Goal: Information Seeking & Learning: Learn about a topic

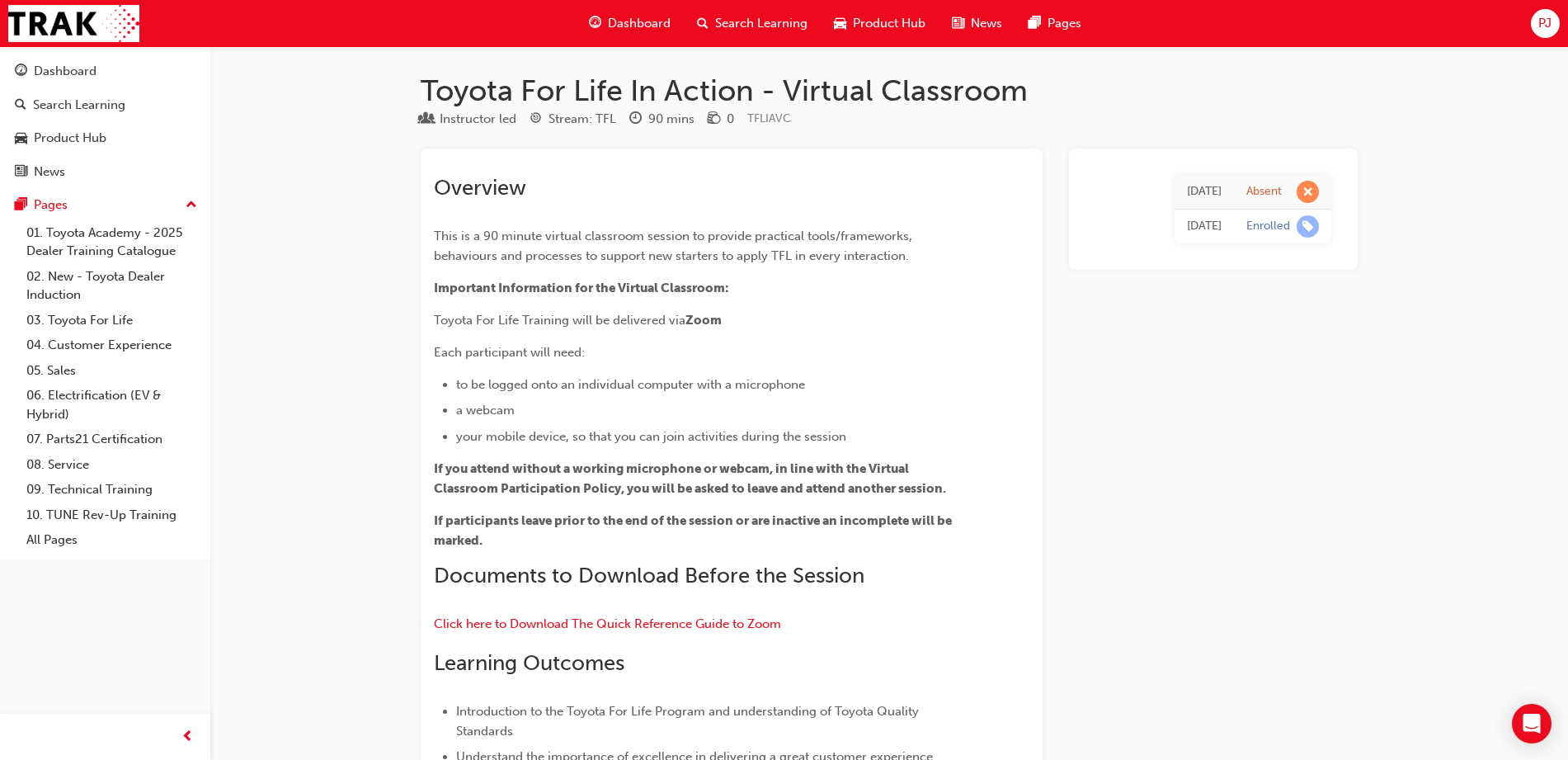
scroll to position [421, 0]
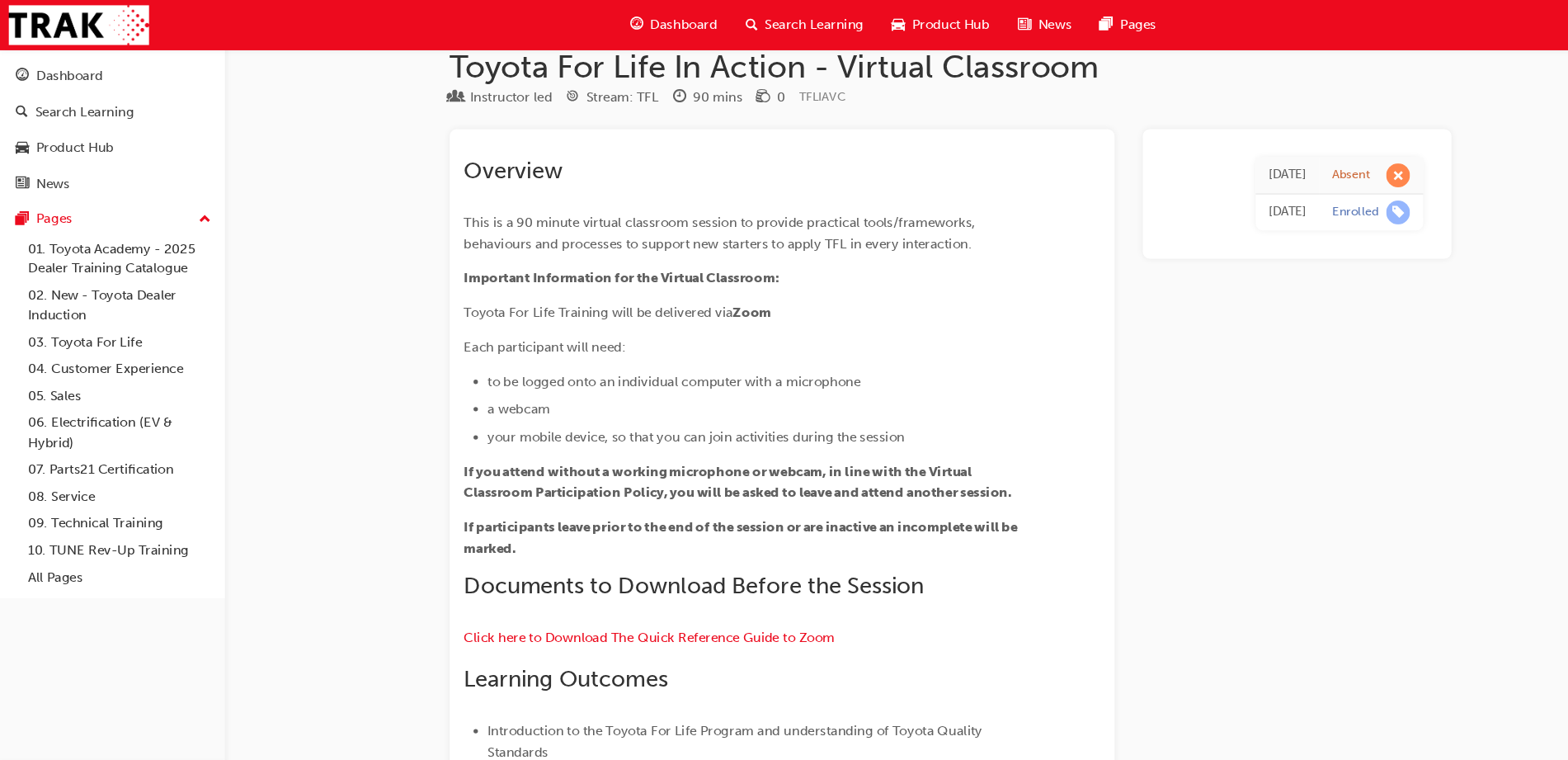
scroll to position [0, 0]
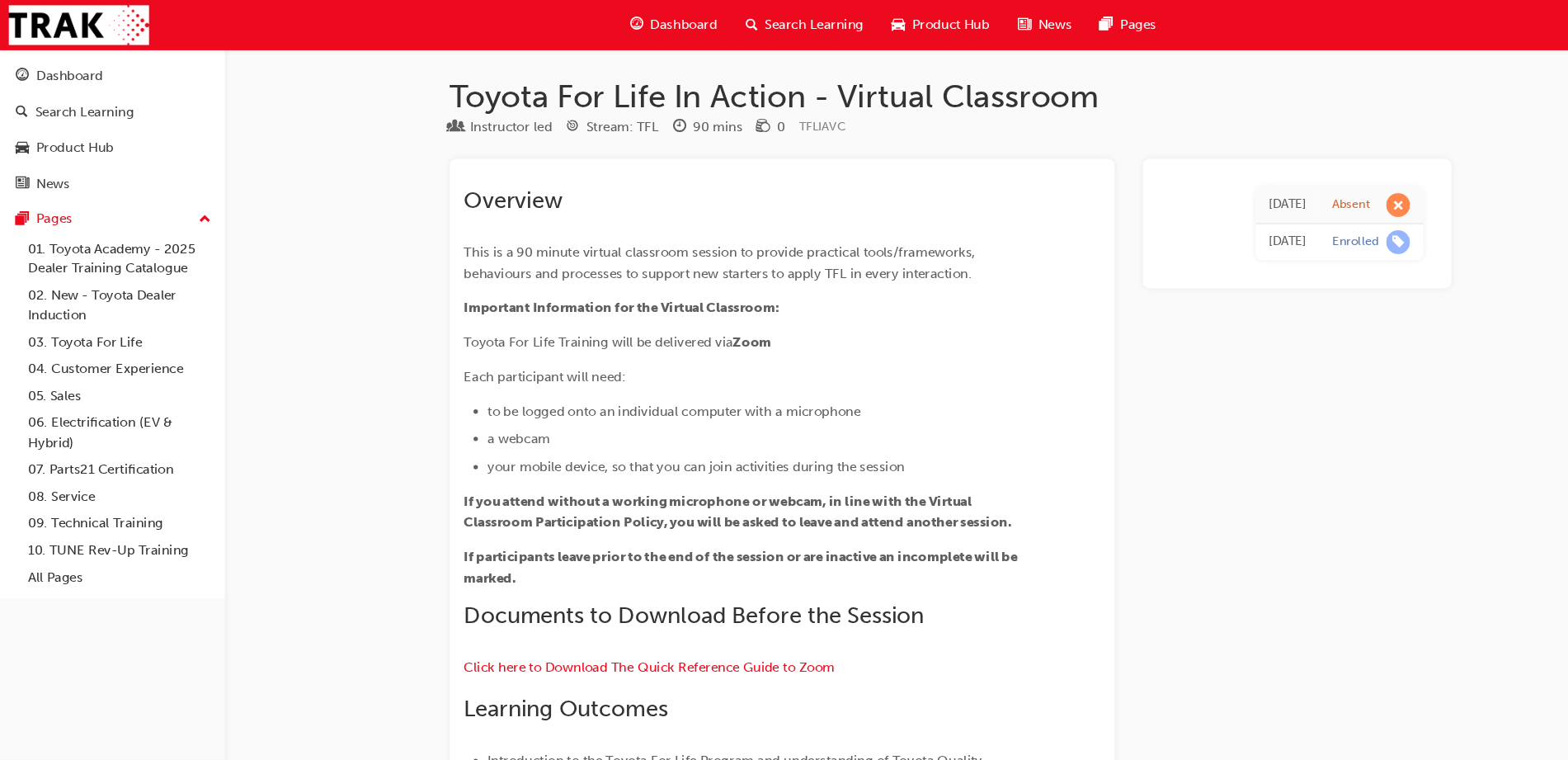
drag, startPoint x: 989, startPoint y: 208, endPoint x: 852, endPoint y: 240, distance: 140.7
click at [852, 240] on div "Overview This is a 90 minute virtual classroom session to provide practical too…" at bounding box center [731, 578] width 596 height 832
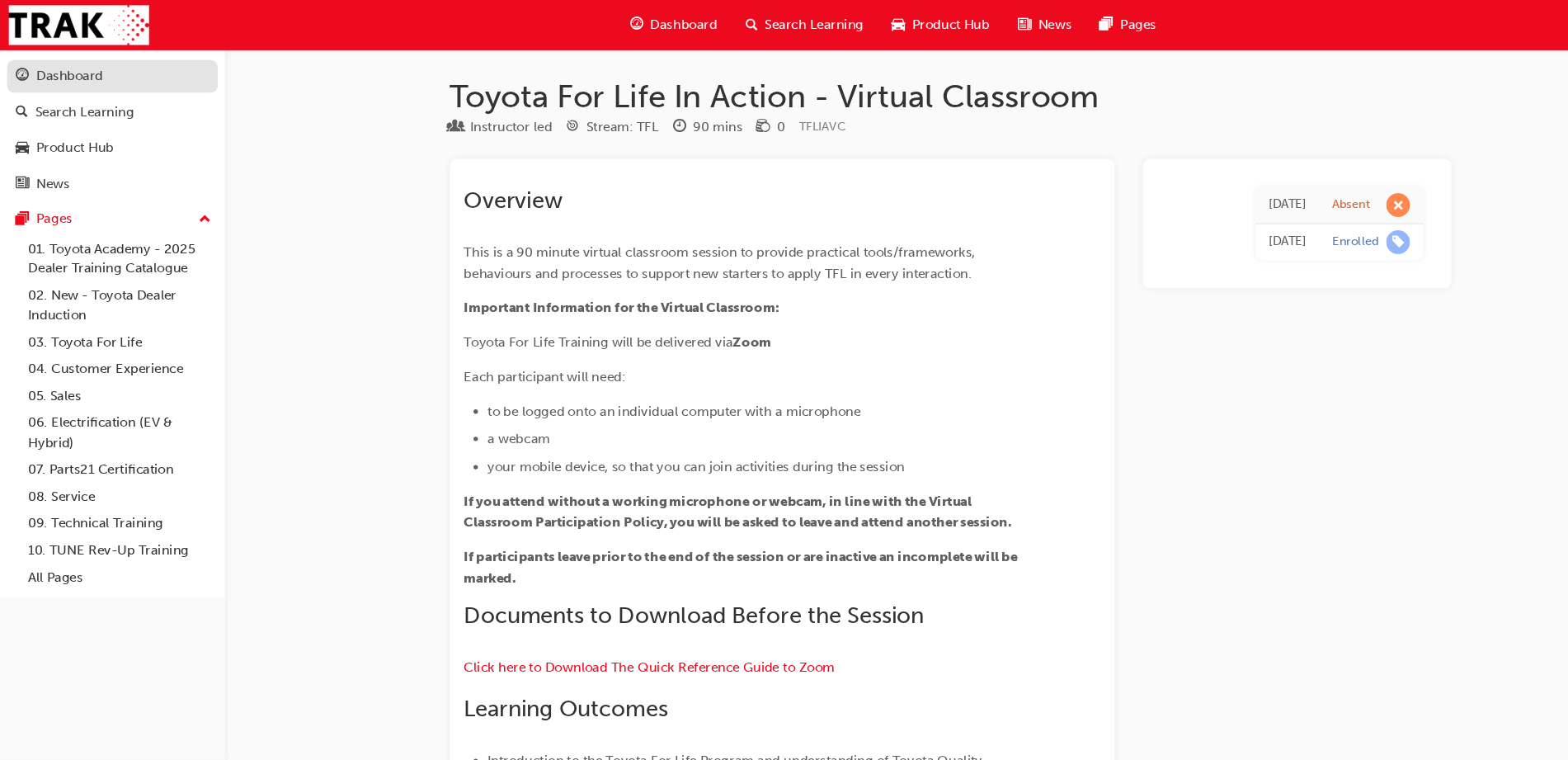
click at [39, 66] on div "Dashboard" at bounding box center [65, 70] width 62 height 19
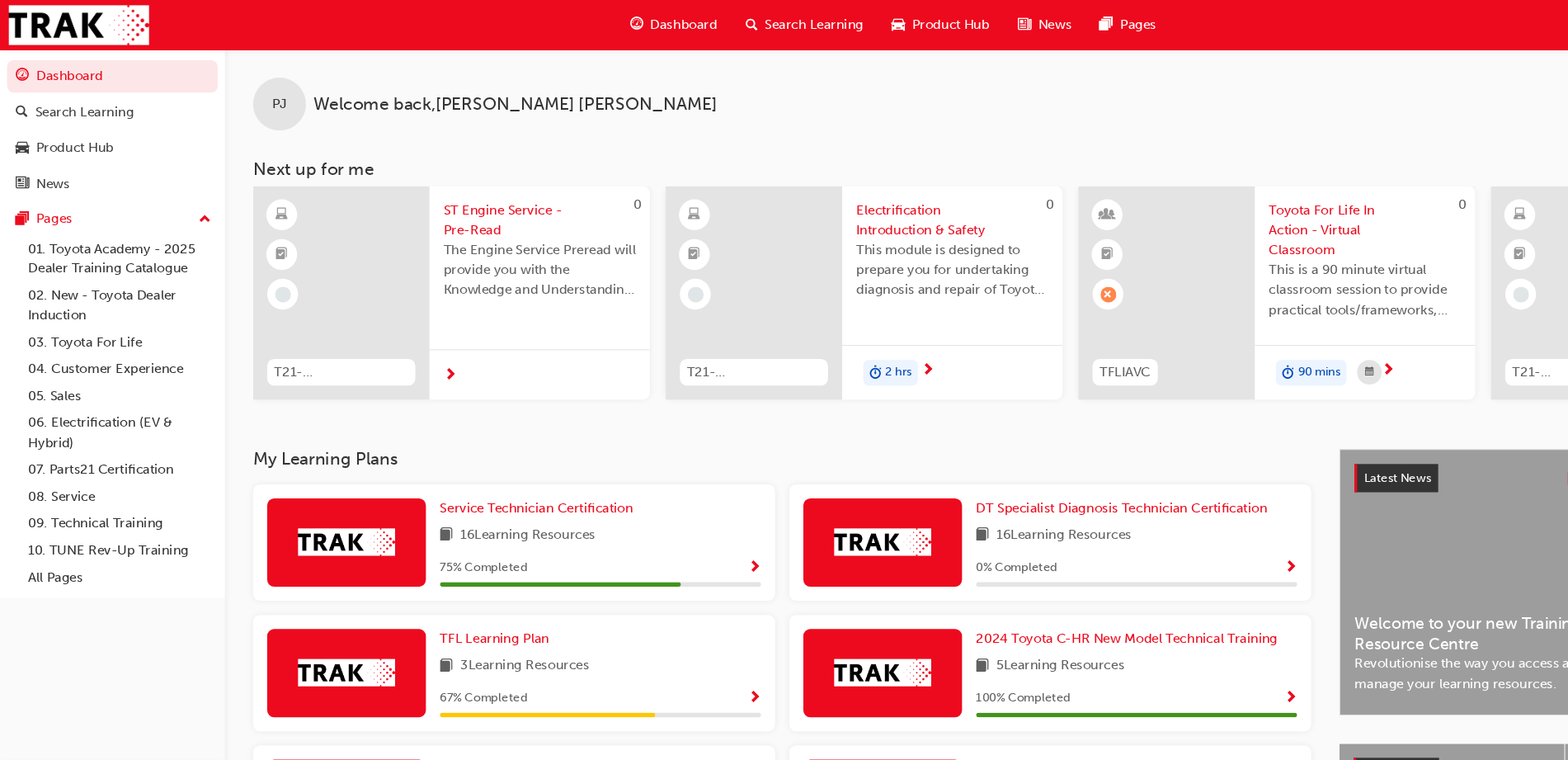
click at [666, 533] on div "75 % Completed" at bounding box center [561, 531] width 300 height 20
click at [708, 529] on span "Show Progress" at bounding box center [706, 531] width 12 height 15
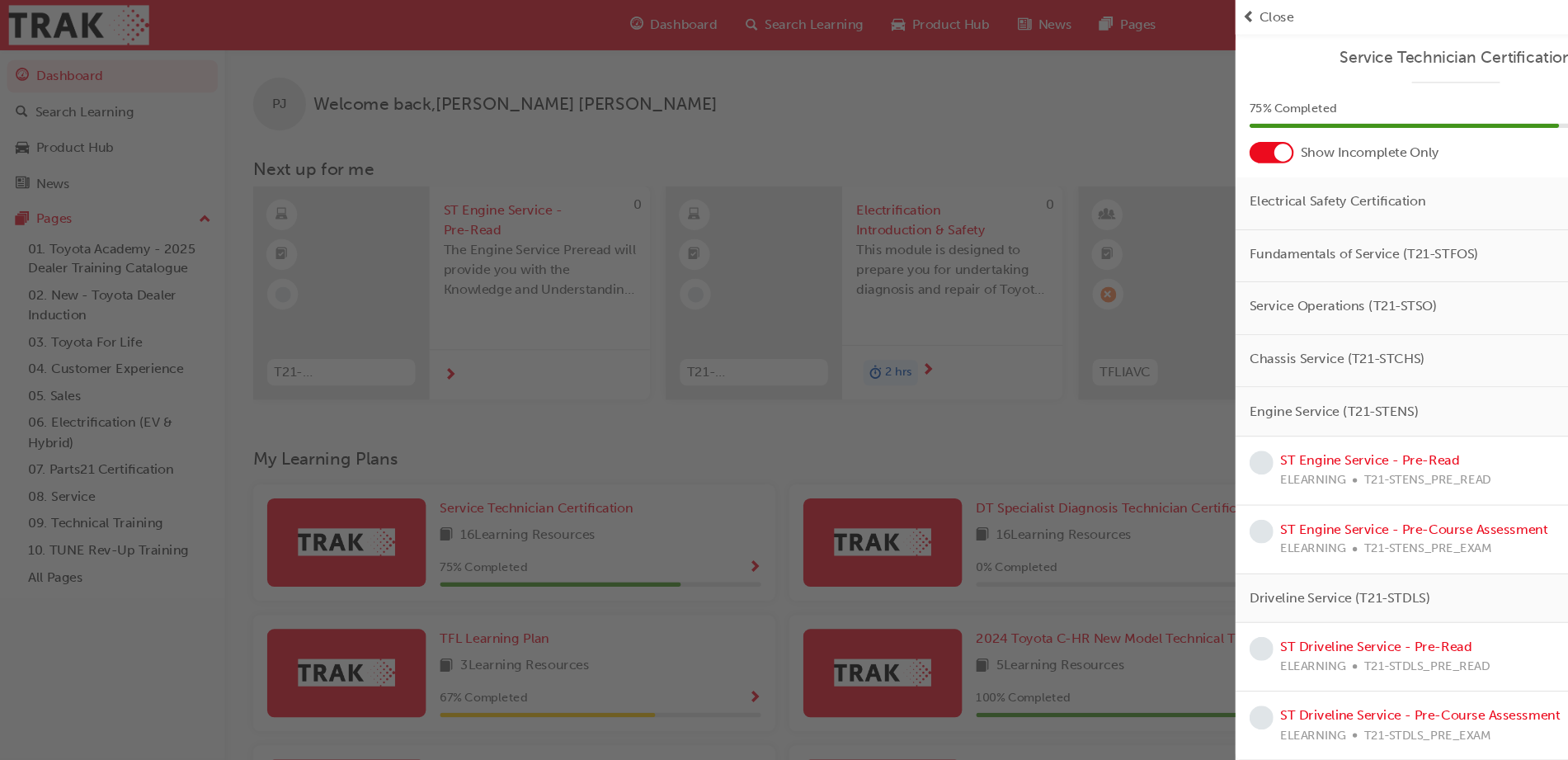
click at [708, 529] on div "button" at bounding box center [578, 380] width 1156 height 760
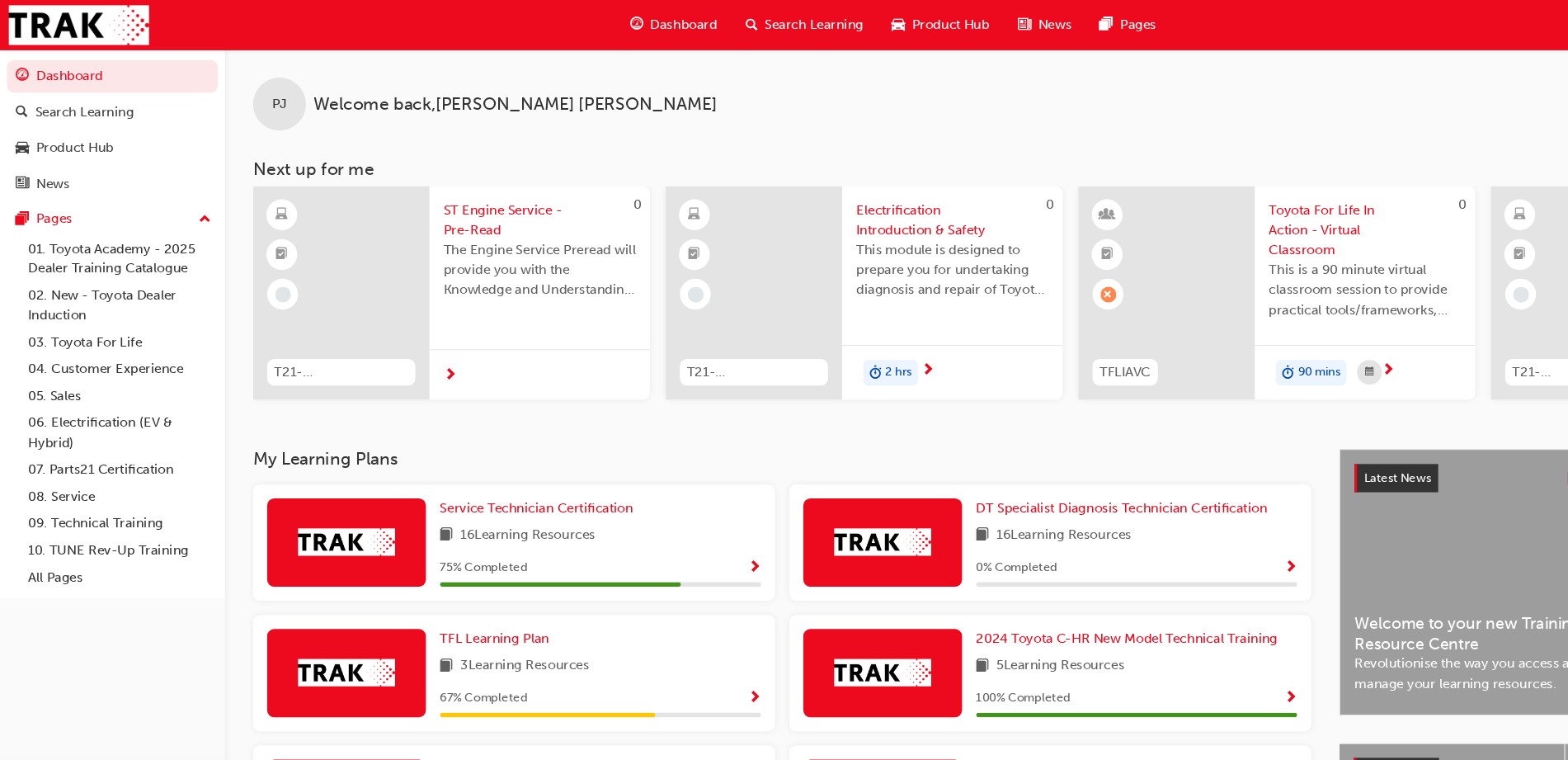
click at [703, 533] on span "Show Progress" at bounding box center [706, 531] width 12 height 15
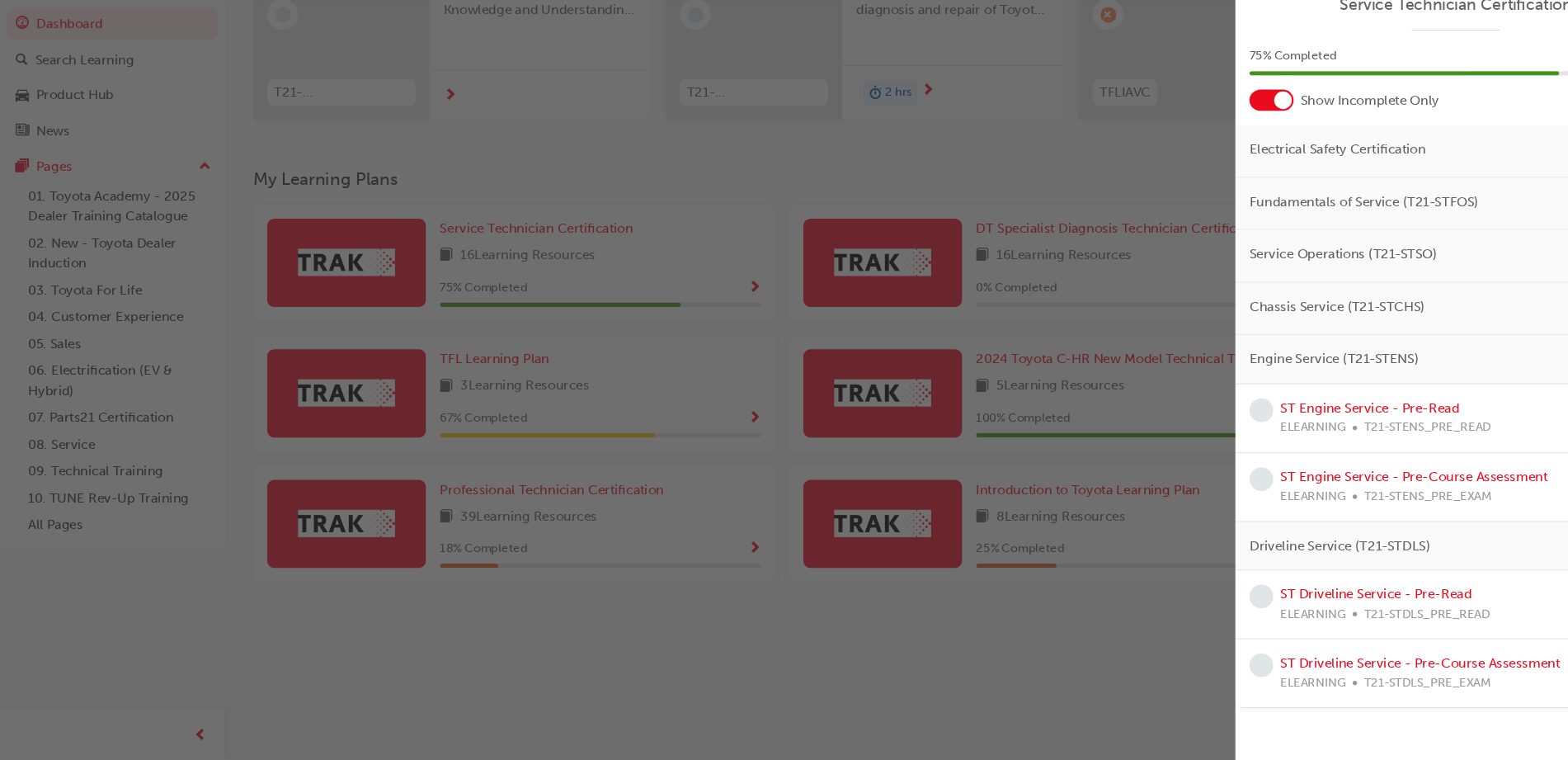
scroll to position [225, 0]
click at [1218, 425] on link "ST Engine Service - Pre-Read" at bounding box center [1281, 430] width 167 height 15
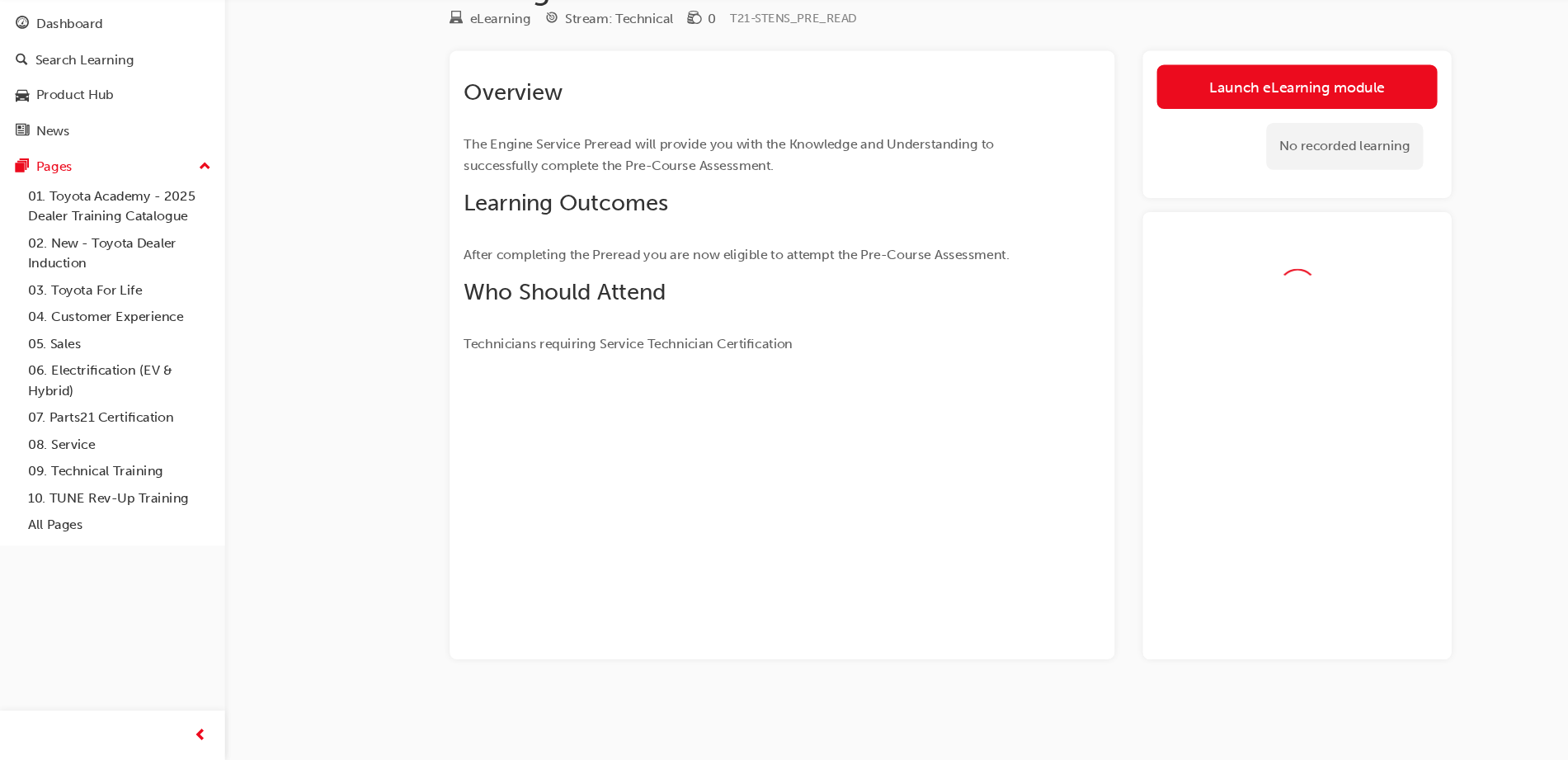
scroll to position [97, 0]
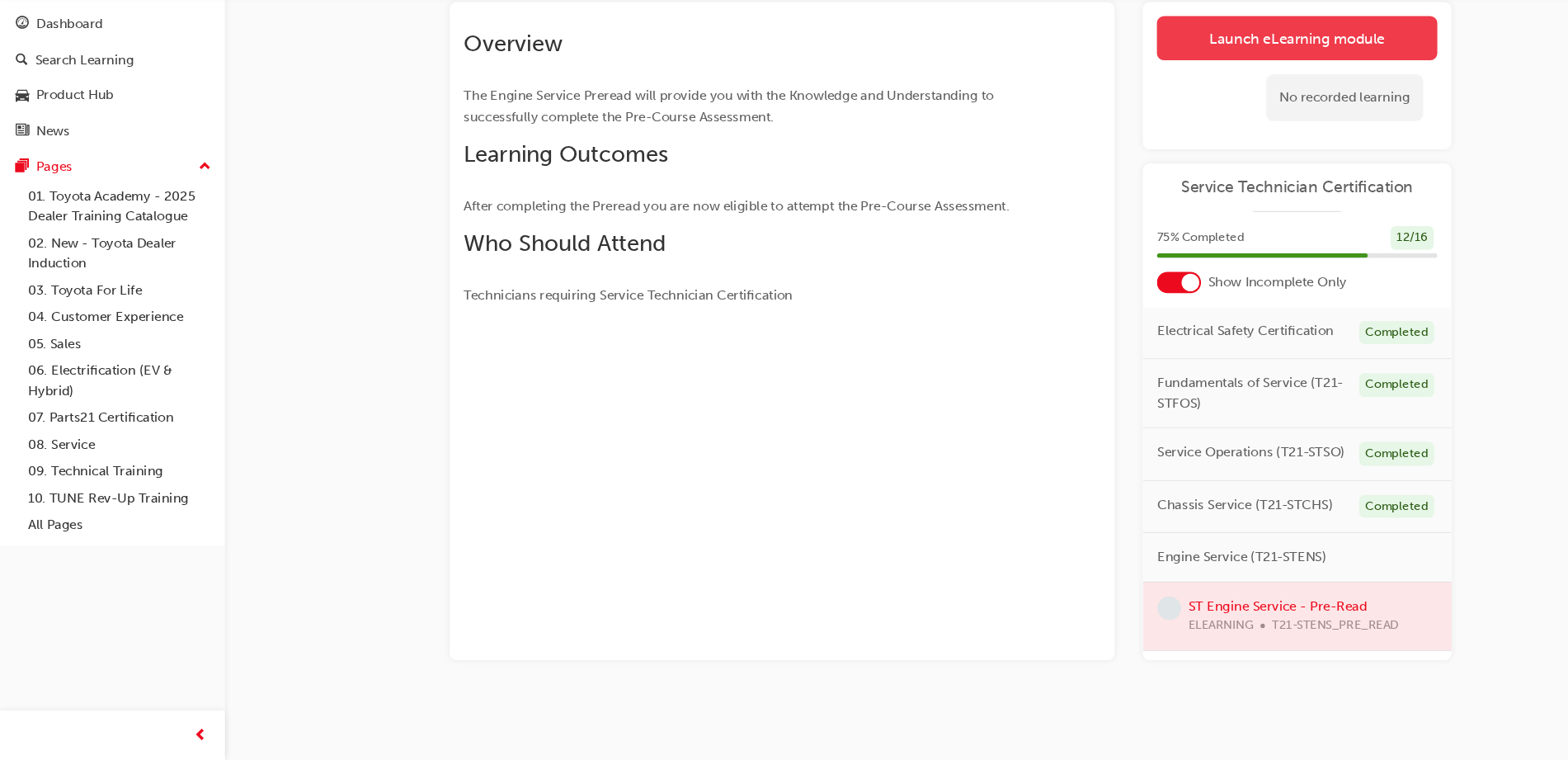
click at [1191, 80] on link "Launch eLearning module" at bounding box center [1213, 85] width 263 height 41
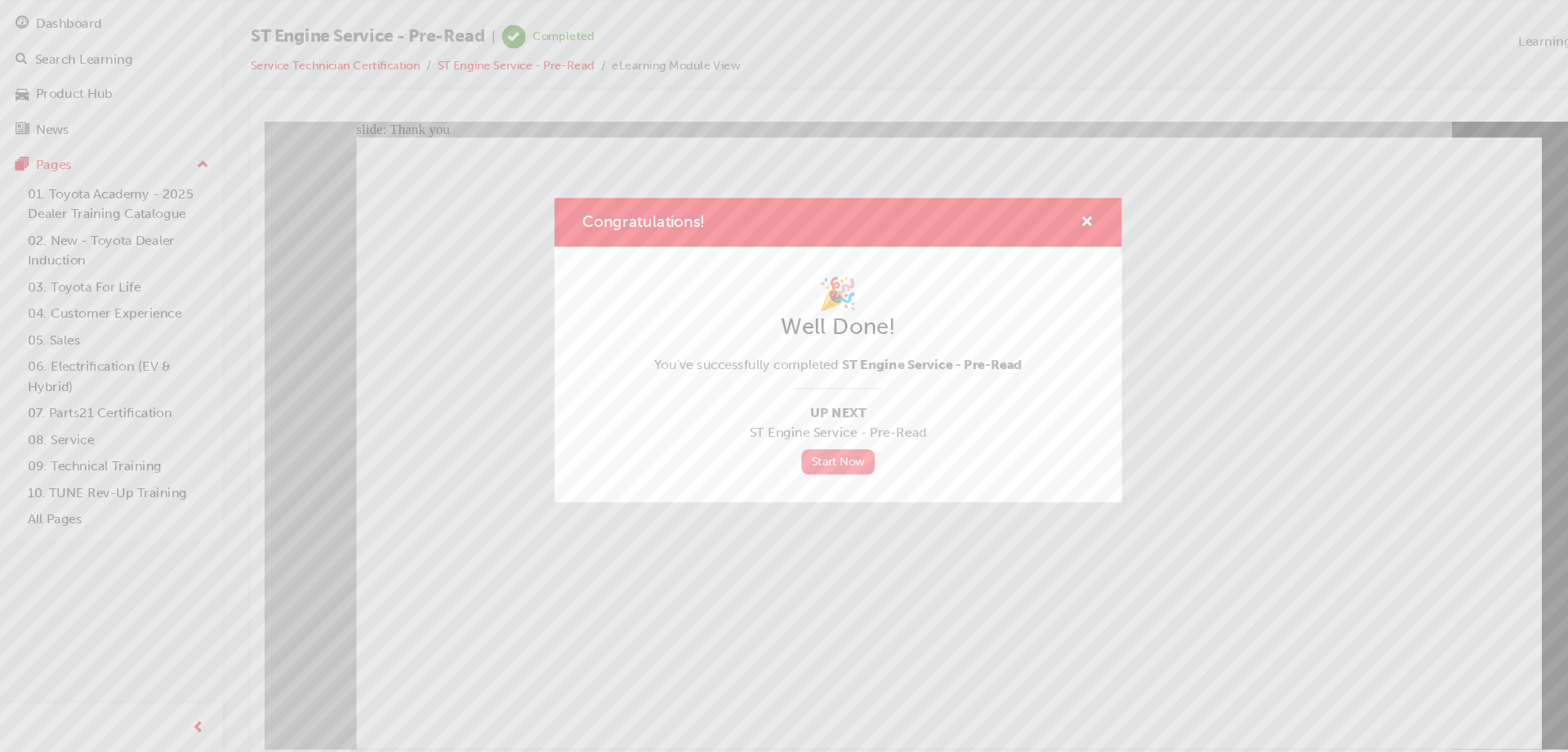
click at [802, 476] on link "Start Now" at bounding box center [784, 480] width 69 height 24
click at [771, 480] on link "Start Now" at bounding box center [784, 480] width 69 height 24
click at [1018, 255] on span "cross-icon" at bounding box center [1017, 257] width 12 height 15
